Goal: Task Accomplishment & Management: Use online tool/utility

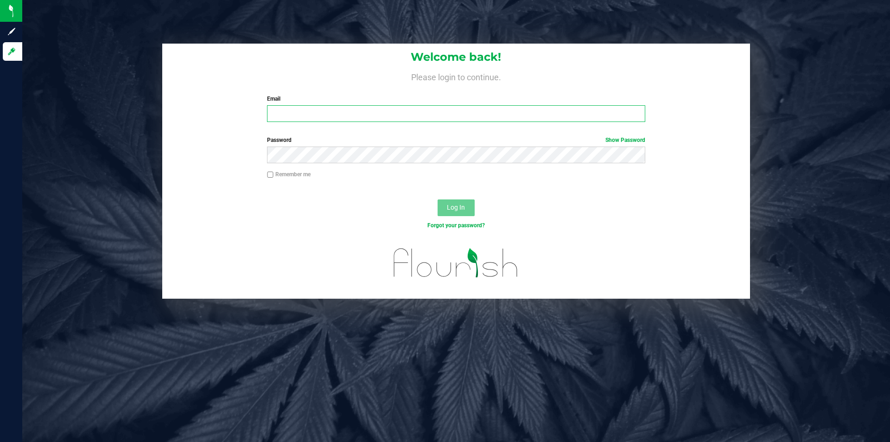
click at [292, 115] on input "Email" at bounding box center [456, 113] width 378 height 17
type input "[PERSON_NAME][EMAIL_ADDRESS][PERSON_NAME][DOMAIN_NAME]"
click at [438, 199] on button "Log In" at bounding box center [456, 207] width 37 height 17
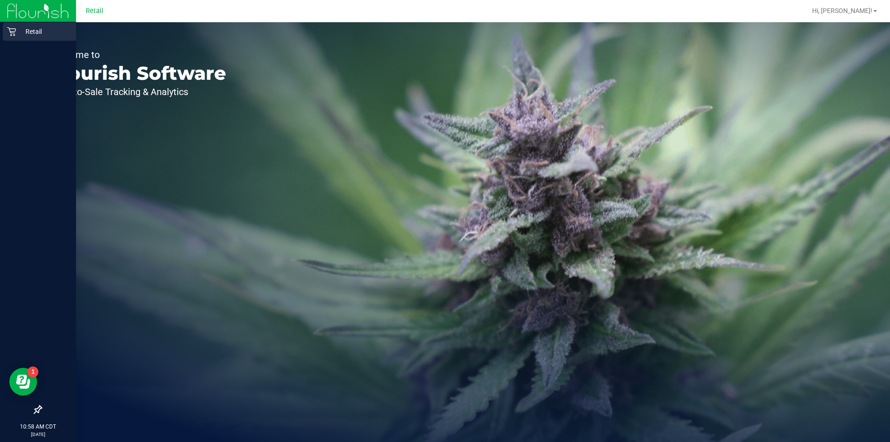
click at [6, 36] on div "Retail" at bounding box center [39, 31] width 73 height 19
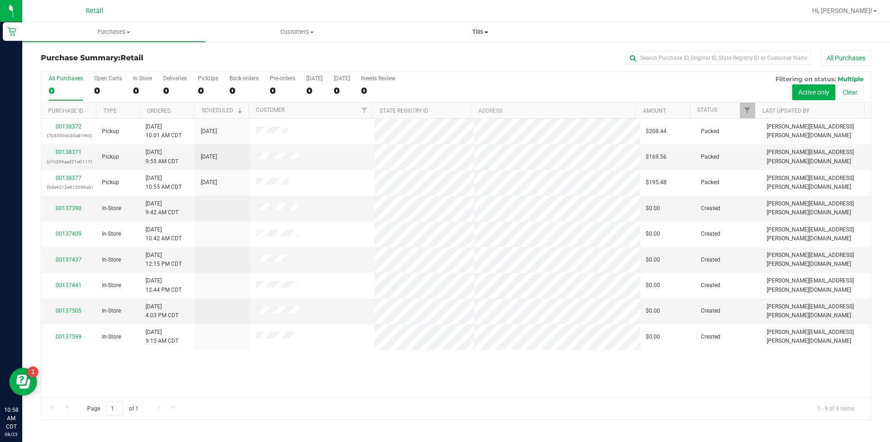
click at [491, 34] on span "Tills" at bounding box center [480, 32] width 182 height 8
click at [463, 59] on li "Manage tills" at bounding box center [480, 56] width 183 height 11
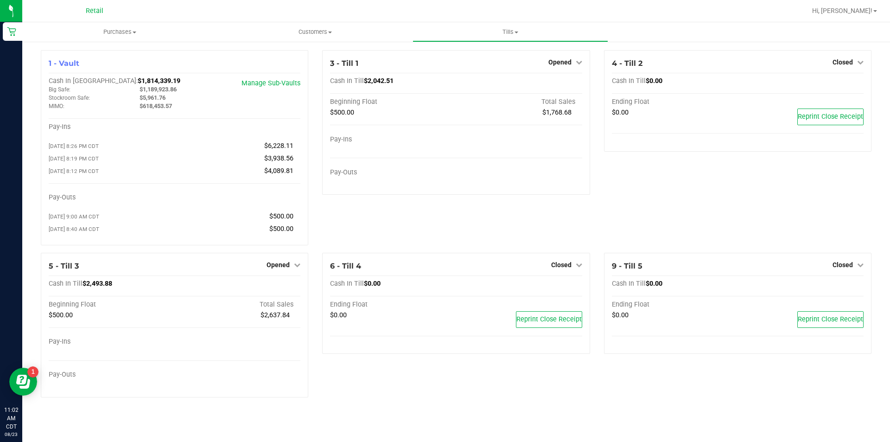
click at [846, 62] on span "Closed" at bounding box center [843, 61] width 20 height 7
click at [836, 84] on link "Open Till" at bounding box center [842, 81] width 25 height 7
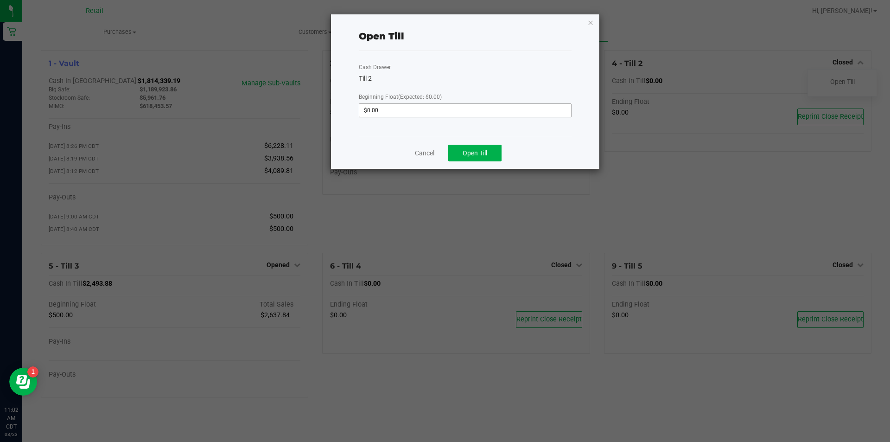
click at [510, 109] on input "$0.00" at bounding box center [465, 110] width 212 height 13
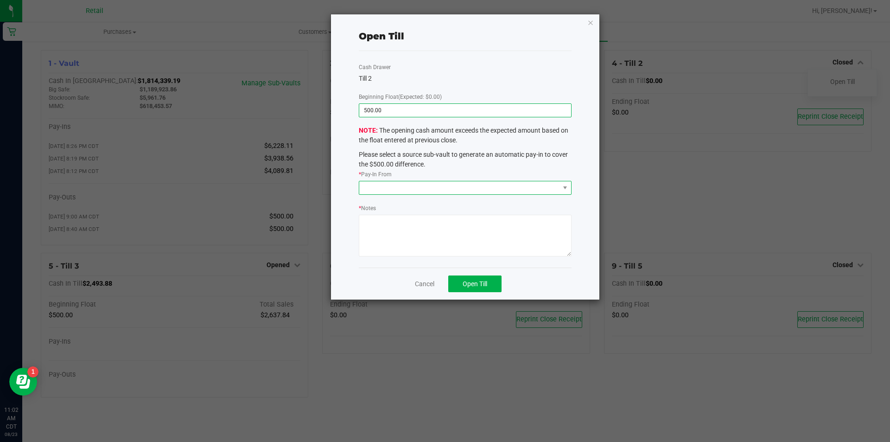
click at [520, 182] on span at bounding box center [459, 187] width 200 height 13
type input "$500.00"
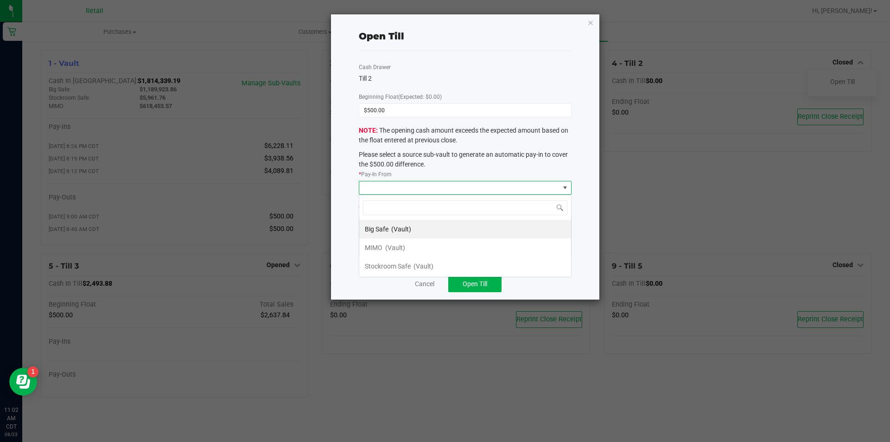
scroll to position [14, 212]
click at [424, 246] on li "MIMO (Vault)" at bounding box center [465, 247] width 212 height 19
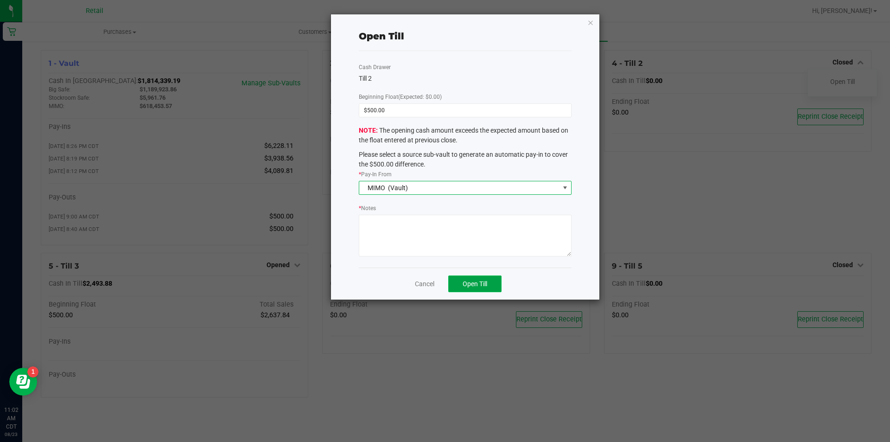
click at [467, 288] on button "Open Till" at bounding box center [474, 283] width 53 height 17
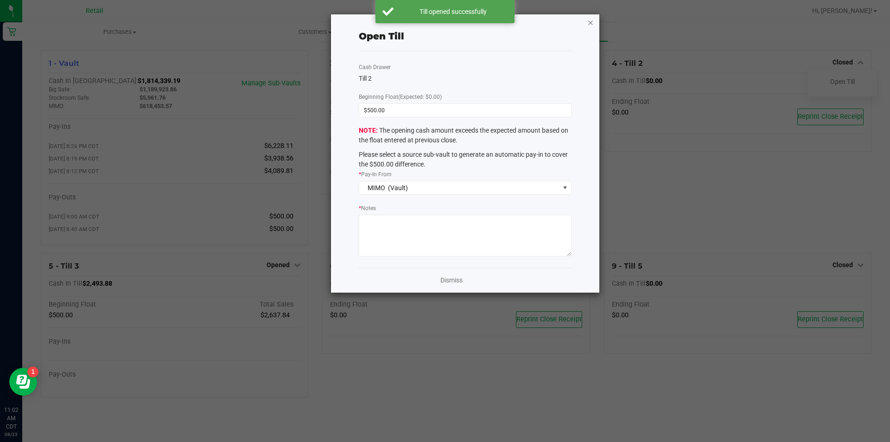
click at [588, 21] on icon "button" at bounding box center [590, 22] width 6 height 11
